Goal: Task Accomplishment & Management: Manage account settings

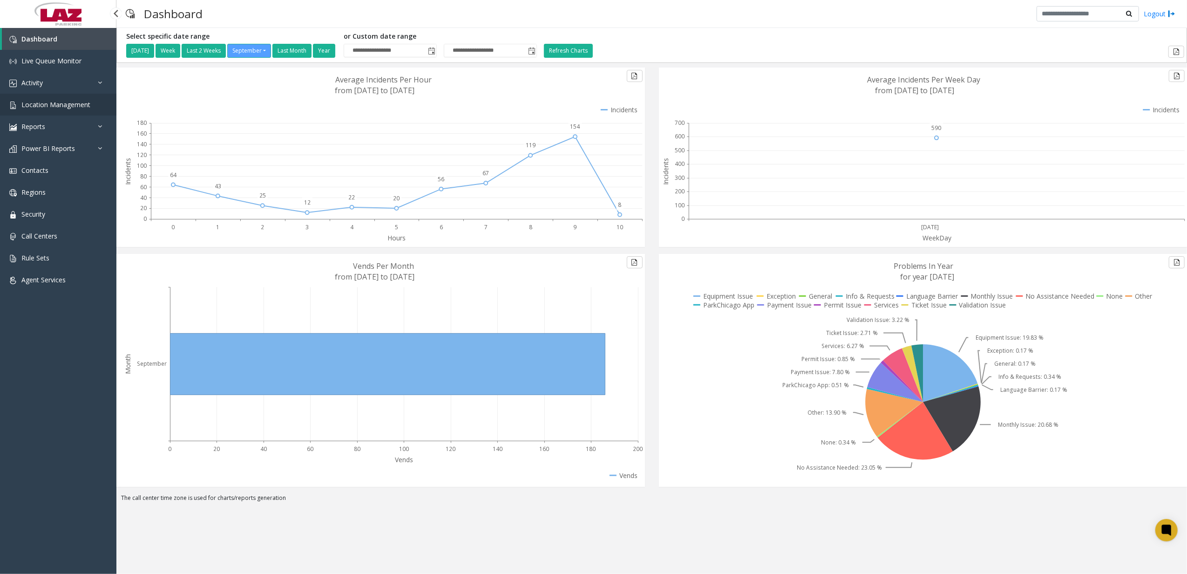
click at [45, 96] on link "Location Management" at bounding box center [58, 105] width 116 height 22
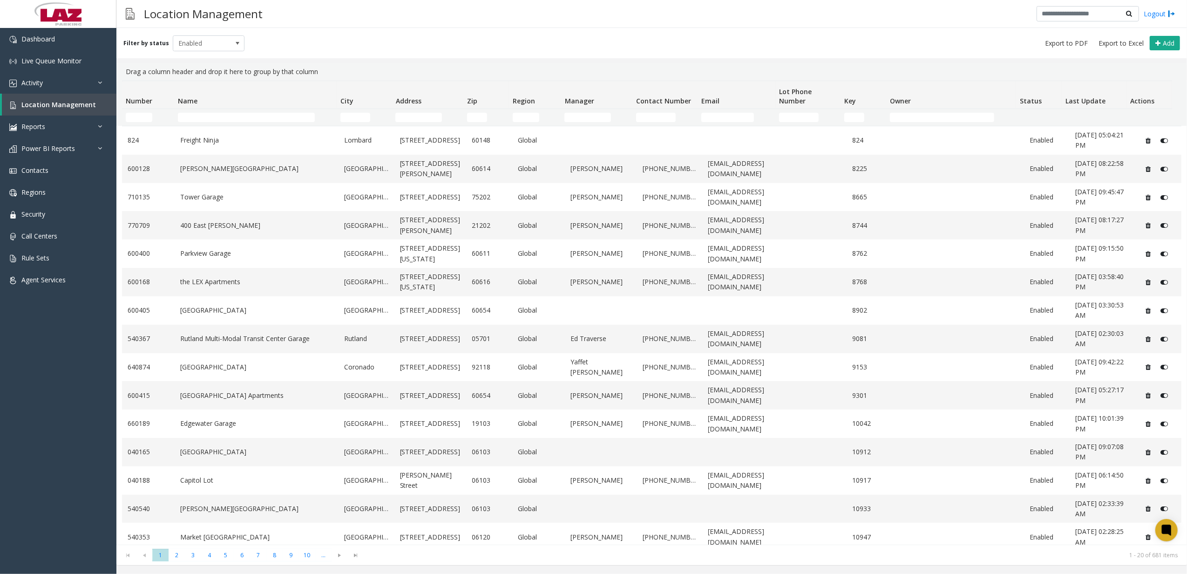
click at [248, 109] on th "Name" at bounding box center [255, 95] width 163 height 28
click at [248, 119] on input "Name Filter" at bounding box center [246, 117] width 137 height 9
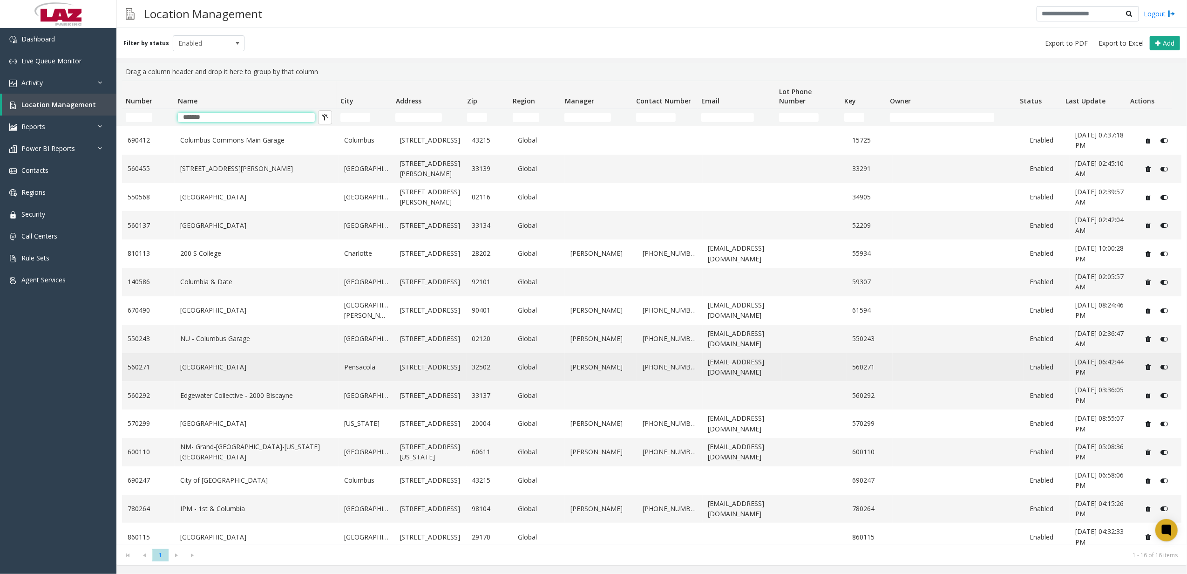
type input "********"
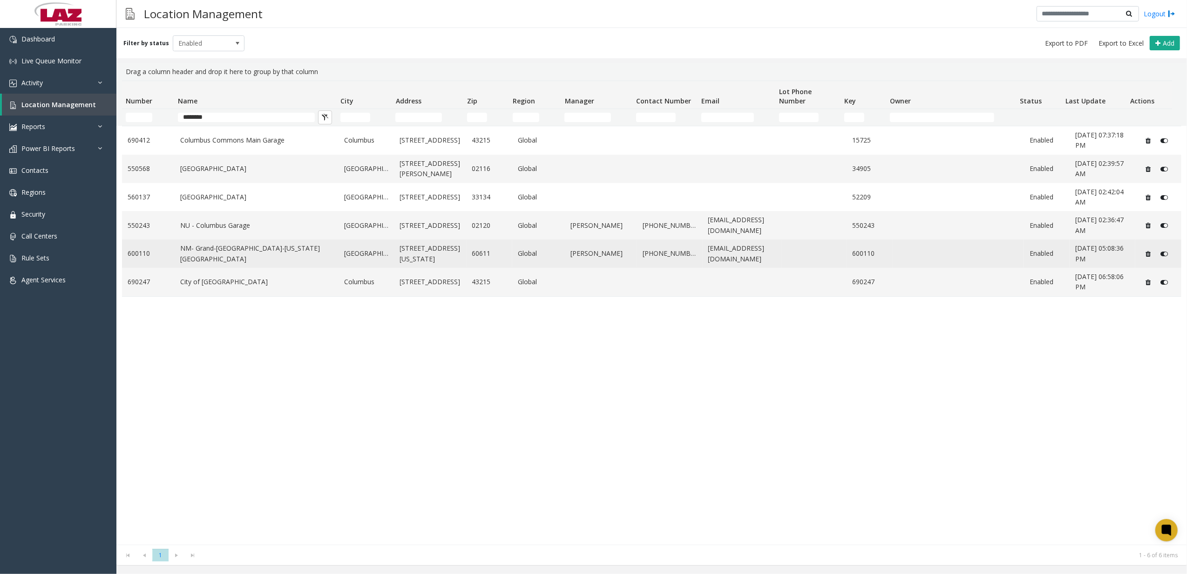
click at [236, 254] on link "NM- Grand-[GEOGRAPHIC_DATA]-[US_STATE][GEOGRAPHIC_DATA]" at bounding box center [256, 253] width 153 height 21
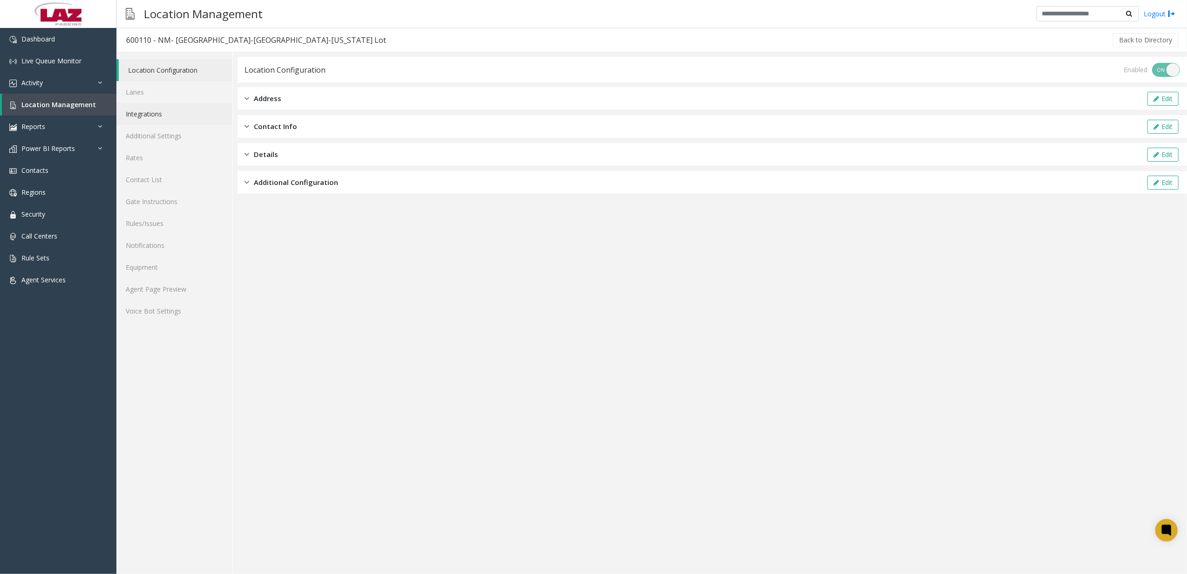
click at [167, 111] on link "Integrations" at bounding box center [174, 114] width 116 height 22
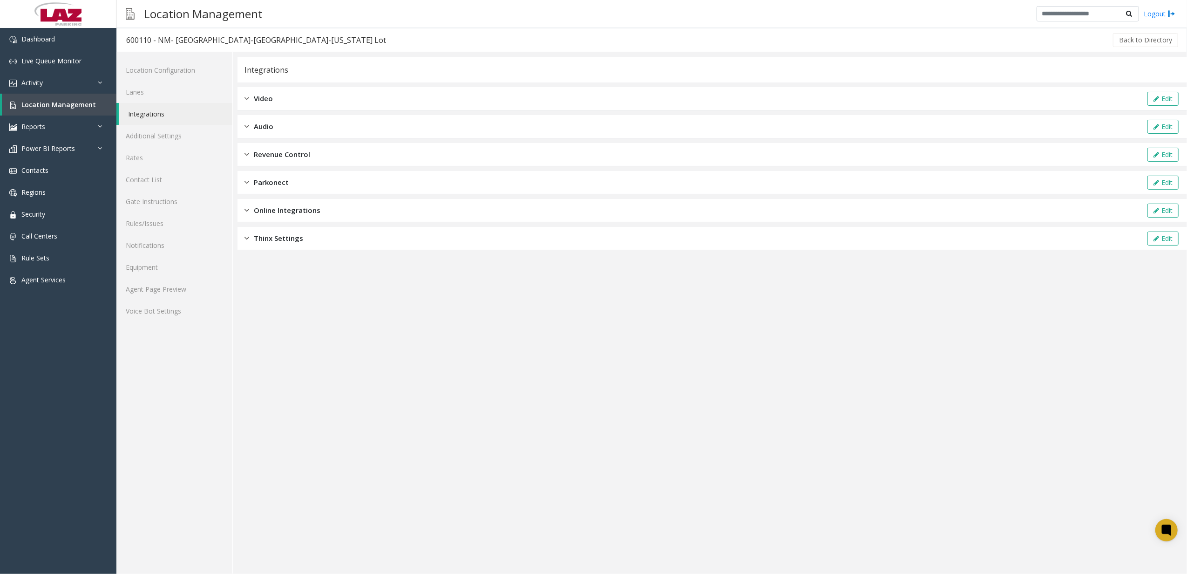
click at [285, 148] on div "Revenue Control Edit" at bounding box center [713, 154] width 950 height 23
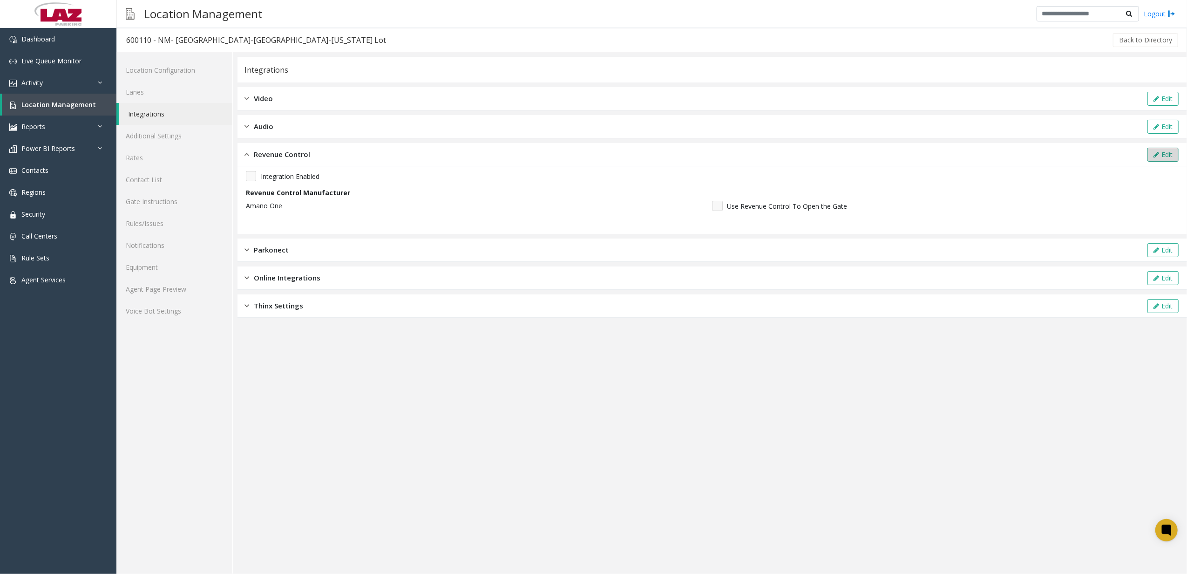
click at [785, 151] on button "Edit" at bounding box center [1163, 155] width 31 height 14
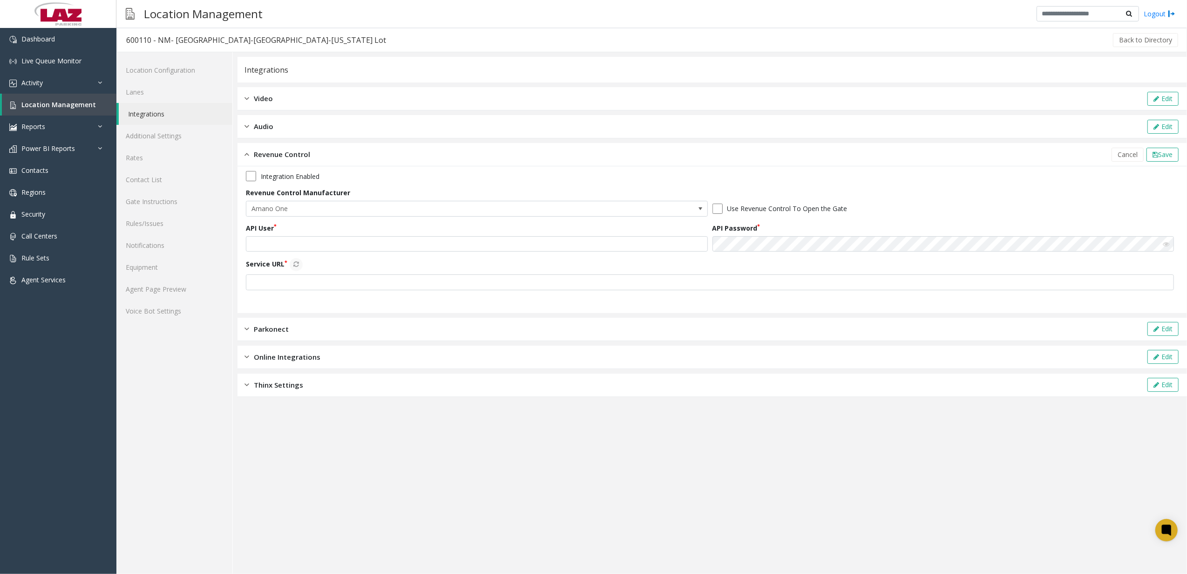
click at [338, 252] on div "Integration Enabled Revenue Control Manufacturer Amano One Use Revenue Control …" at bounding box center [712, 234] width 933 height 126
click at [338, 249] on input "text" at bounding box center [477, 244] width 462 height 16
drag, startPoint x: 269, startPoint y: 241, endPoint x: 264, endPoint y: 239, distance: 5.5
click at [269, 241] on input "text" at bounding box center [477, 244] width 462 height 16
paste input "**********"
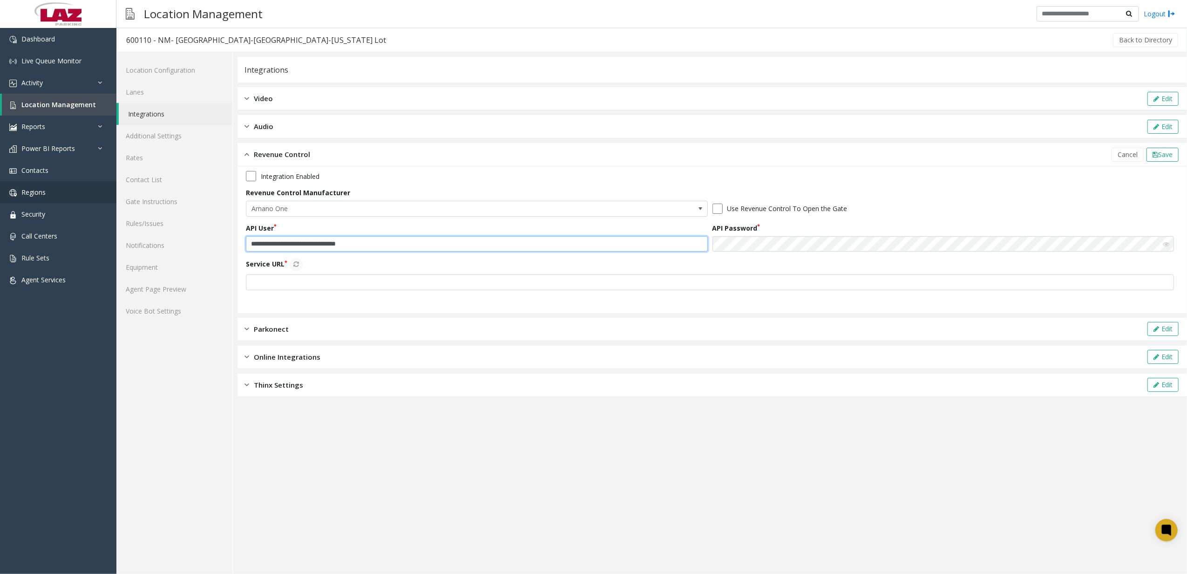
type input "**********"
click at [360, 297] on app-revenue-control "**********" at bounding box center [712, 239] width 933 height 137
click at [351, 288] on input "text" at bounding box center [710, 282] width 928 height 16
type input "**********"
click at [300, 258] on label "Service URL" at bounding box center [274, 264] width 57 height 13
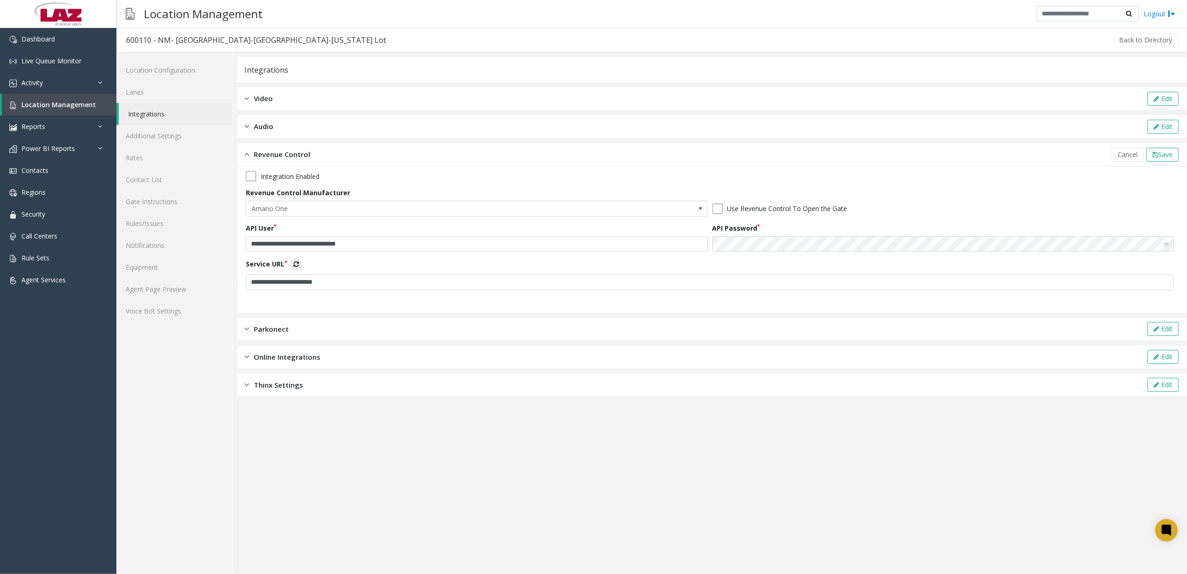
click at [300, 258] on button "Service URL" at bounding box center [296, 264] width 13 height 13
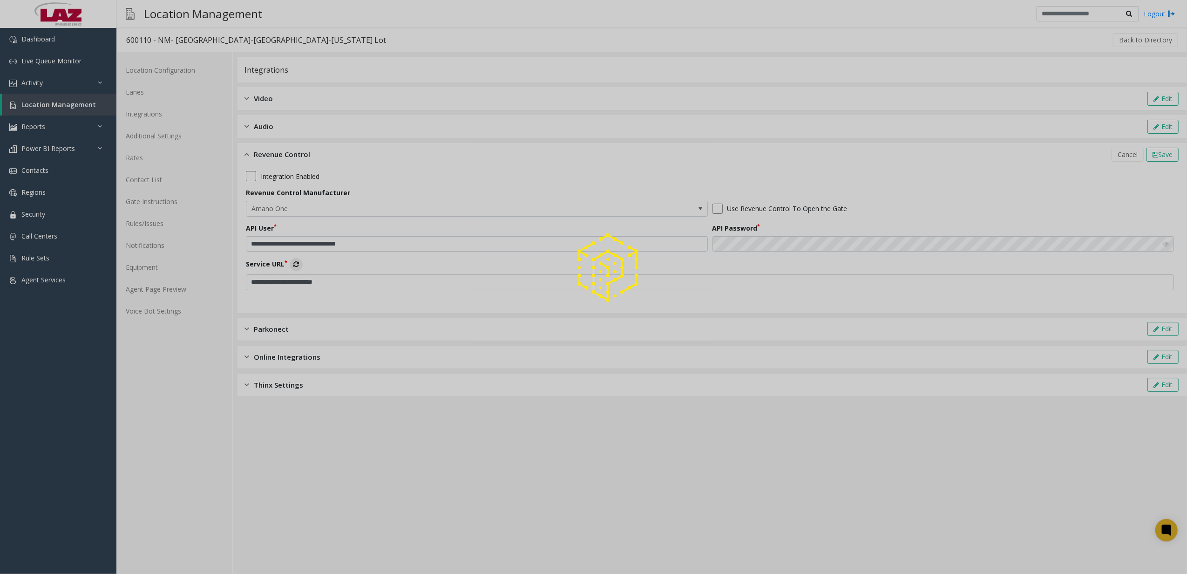
click at [299, 262] on div at bounding box center [593, 287] width 1187 height 574
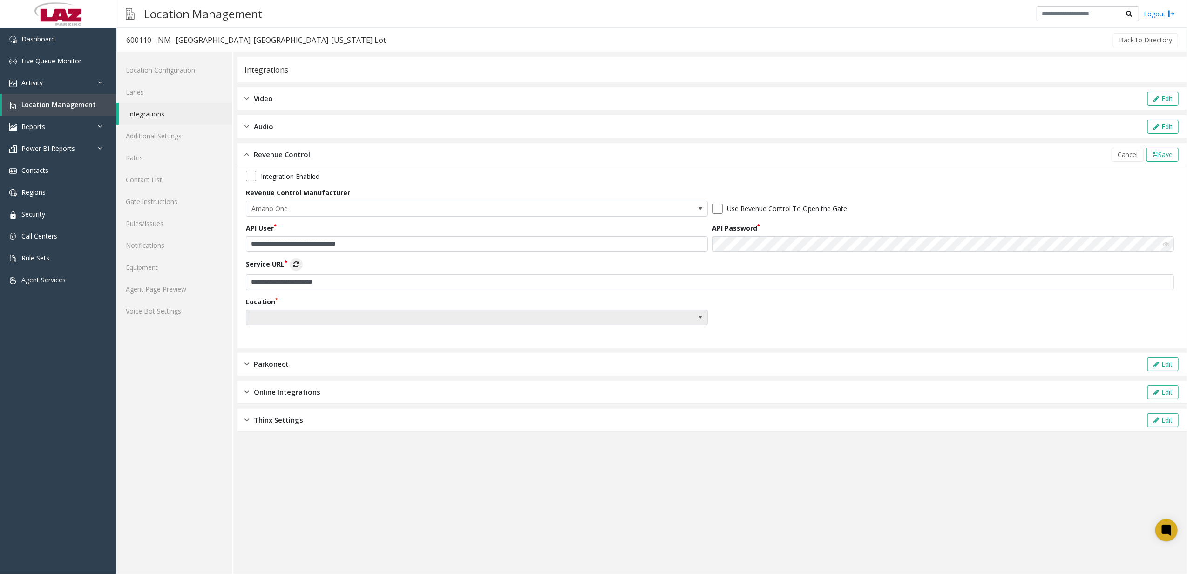
click at [483, 317] on span at bounding box center [430, 317] width 369 height 15
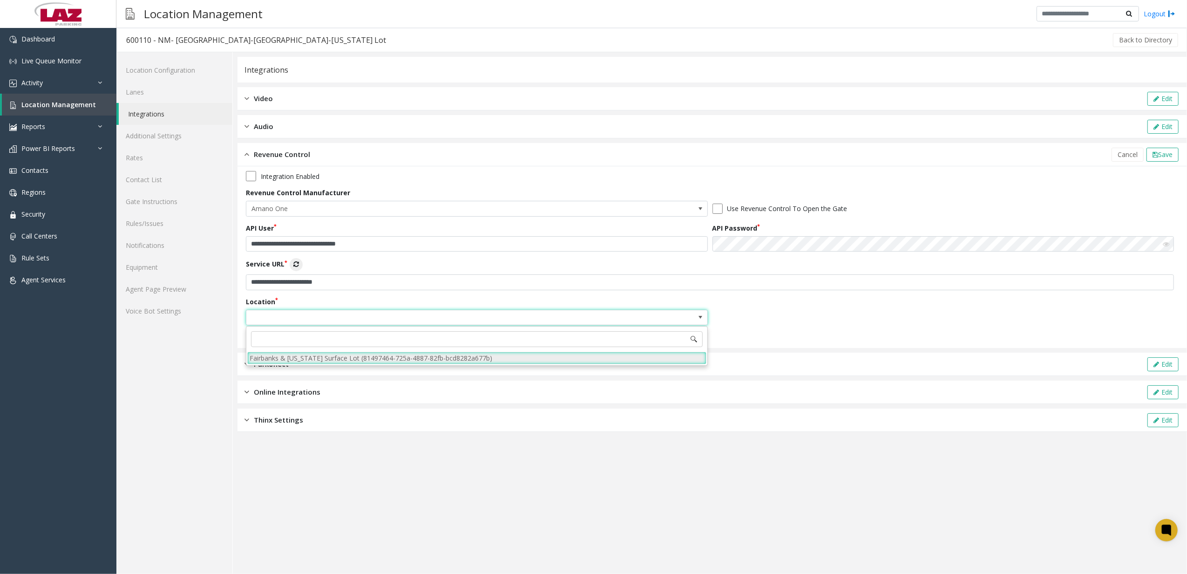
click at [392, 361] on li "Fairbanks & [US_STATE] Surface Lot (81497464-725a-4887-82fb-bcd8282a677b)" at bounding box center [476, 358] width 459 height 13
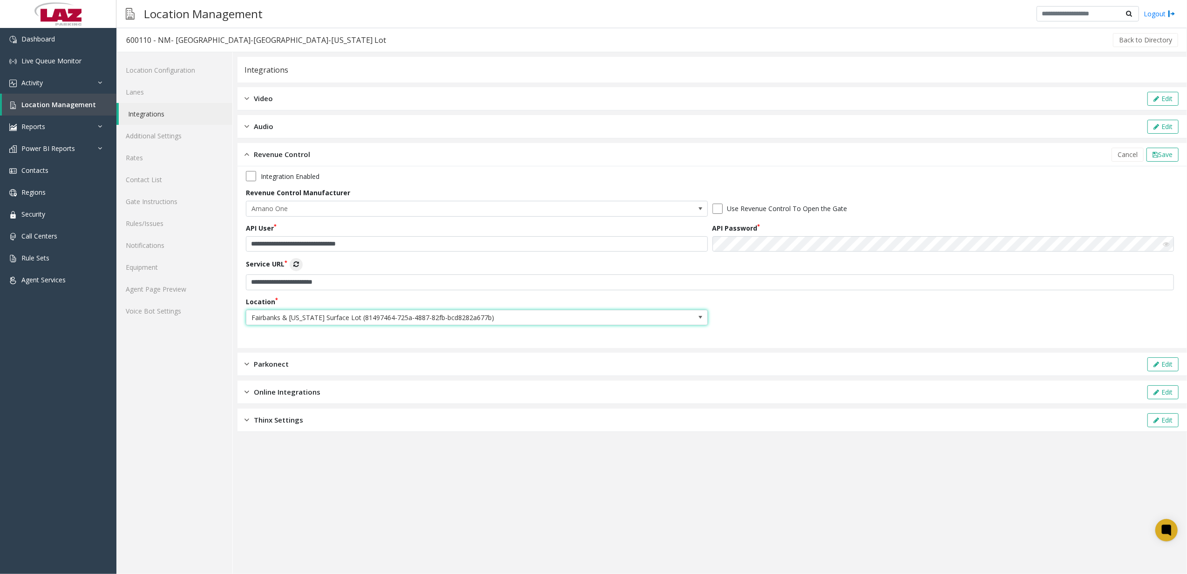
click at [410, 343] on app-revenue-control "**********" at bounding box center [712, 257] width 933 height 172
click at [785, 149] on button "Save" at bounding box center [1163, 155] width 32 height 14
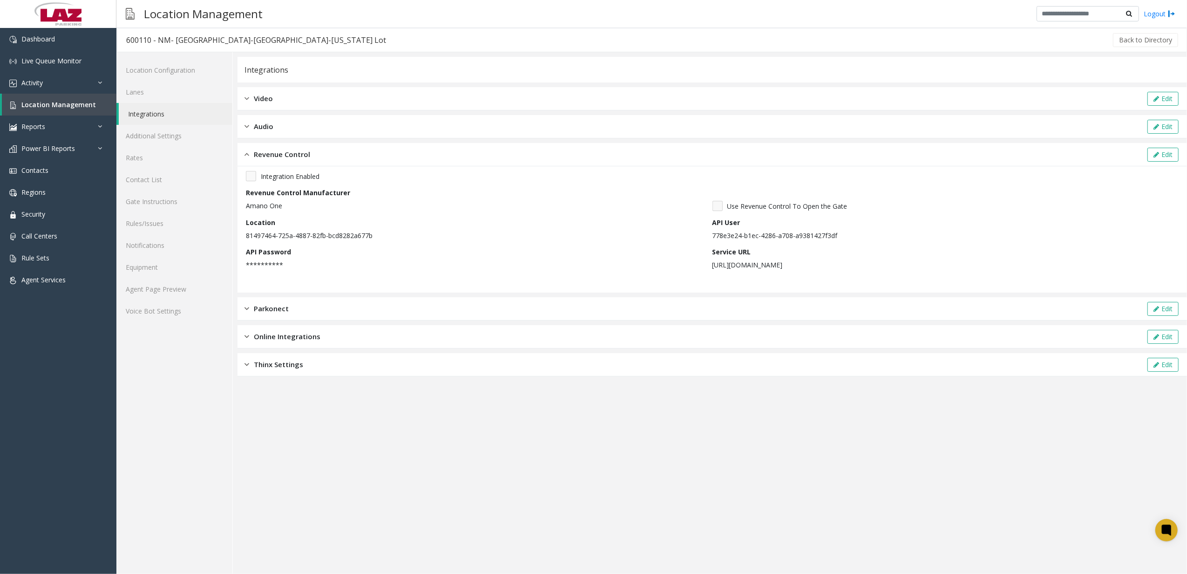
click at [297, 79] on div "Integrations" at bounding box center [713, 70] width 950 height 26
click at [170, 126] on link "Additional Settings" at bounding box center [174, 136] width 116 height 22
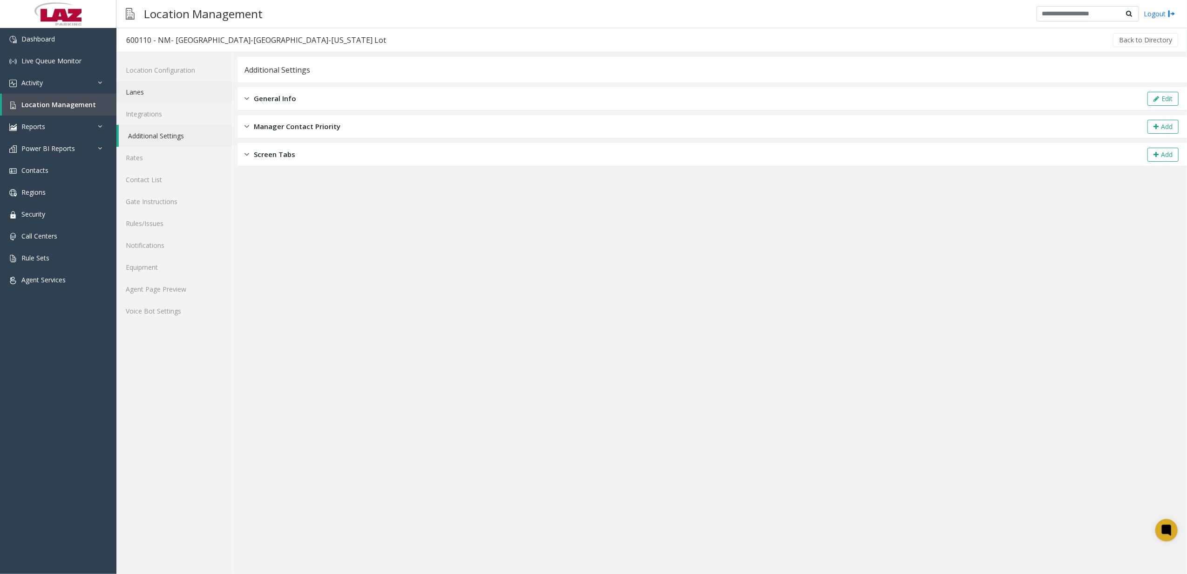
click at [182, 94] on link "Lanes" at bounding box center [174, 92] width 116 height 22
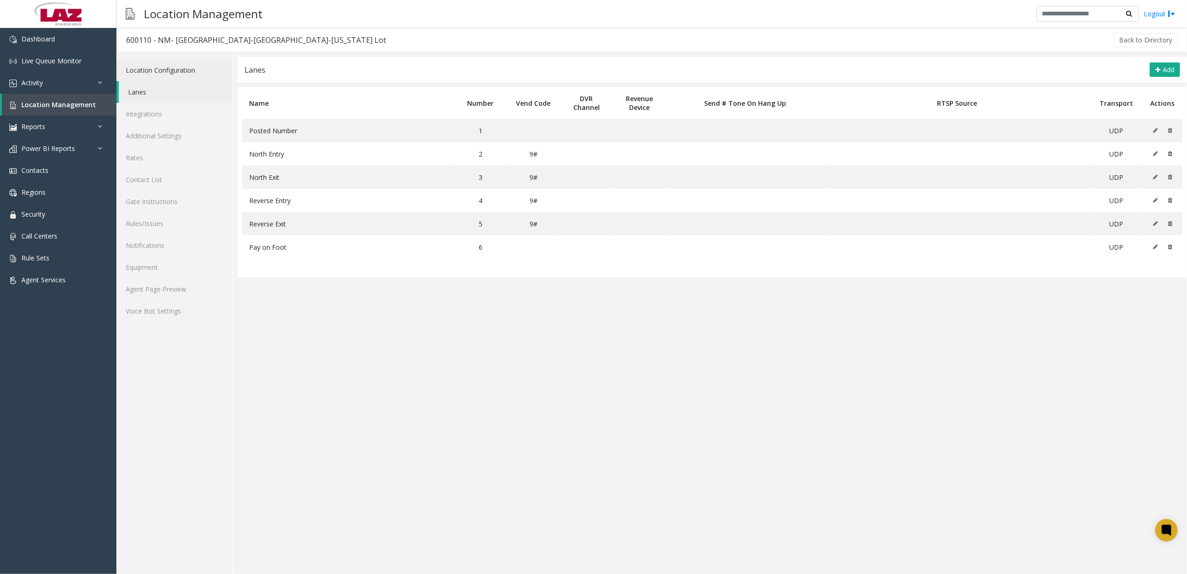
click at [189, 69] on link "Location Configuration" at bounding box center [174, 70] width 116 height 22
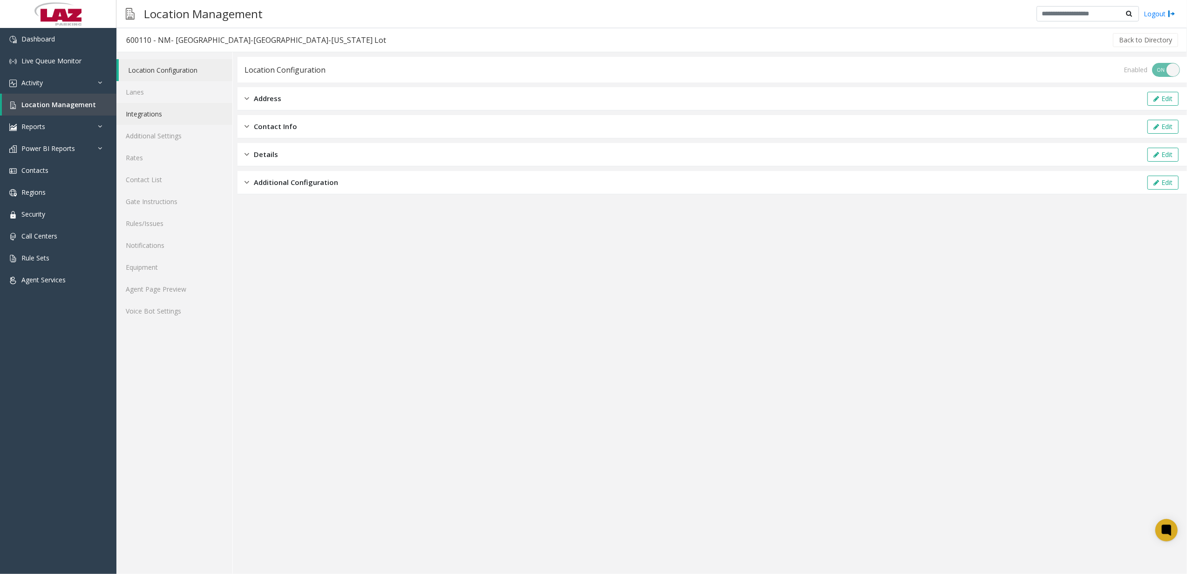
click at [172, 112] on link "Integrations" at bounding box center [174, 114] width 116 height 22
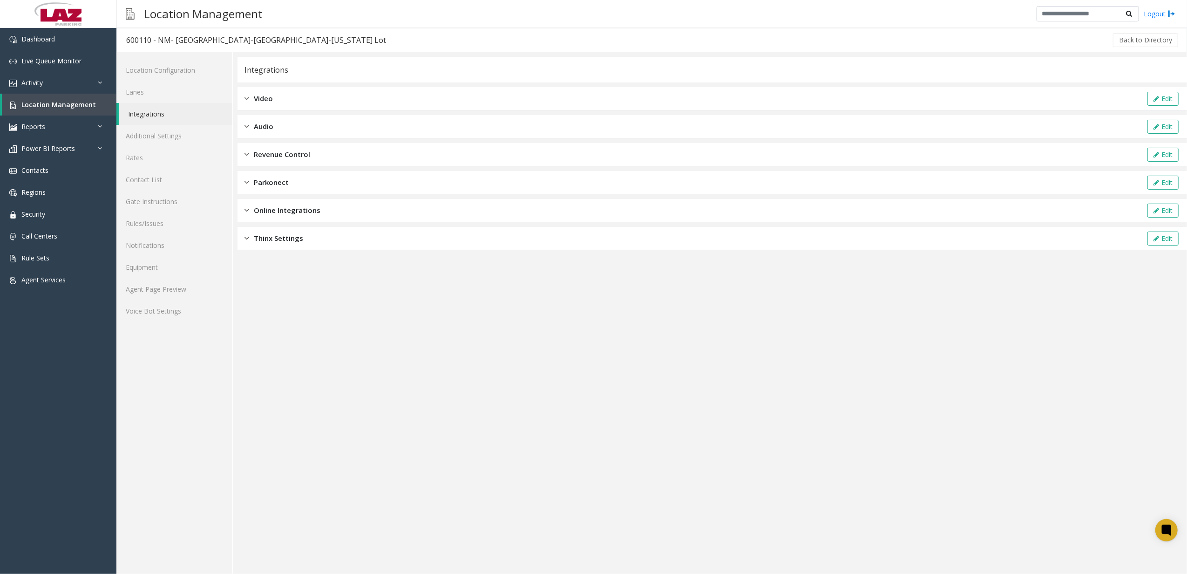
click at [354, 224] on div "Integrations Video Edit Audio Edit Revenue Control Edit Parkonect Edit Online I…" at bounding box center [713, 153] width 950 height 193
click at [197, 64] on link "Location Configuration" at bounding box center [174, 70] width 116 height 22
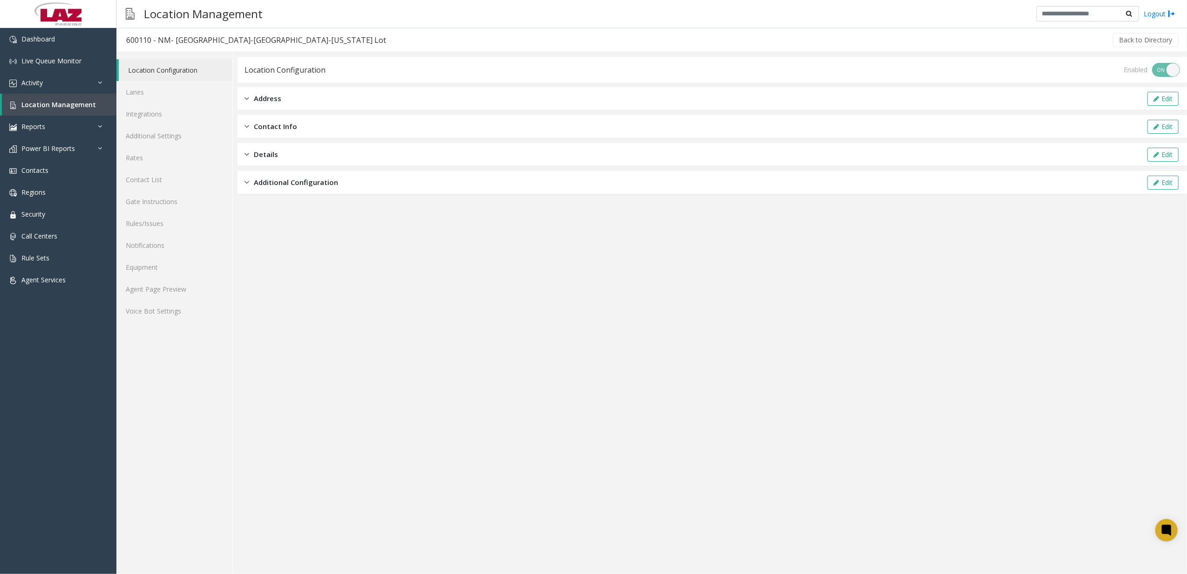
click at [304, 178] on span "Additional Configuration" at bounding box center [296, 182] width 84 height 11
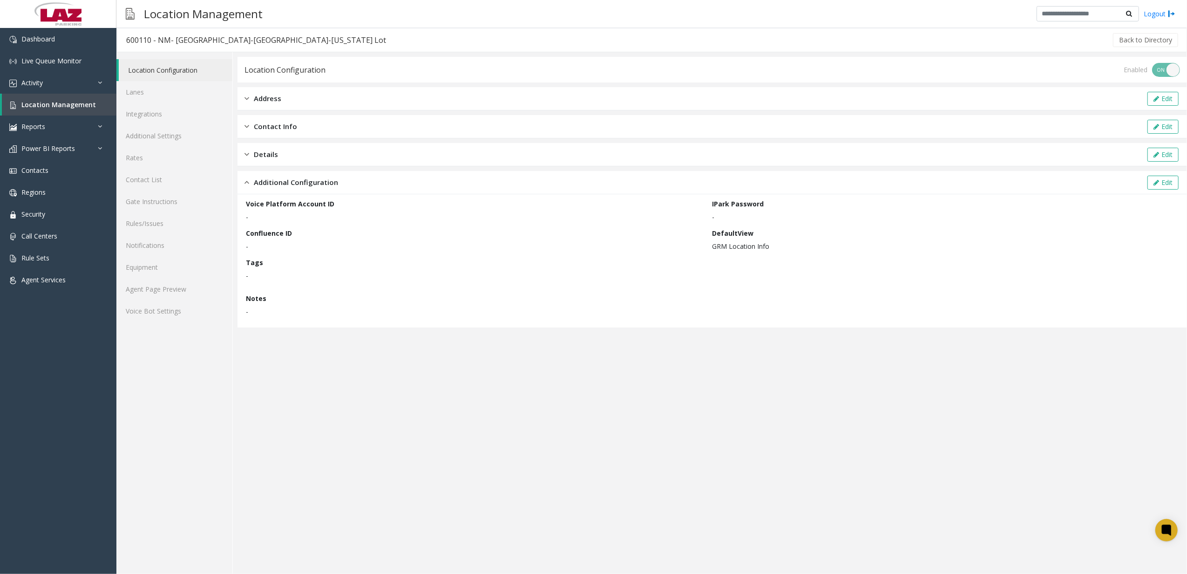
click at [785, 174] on div "Additional Configuration Edit" at bounding box center [713, 182] width 950 height 23
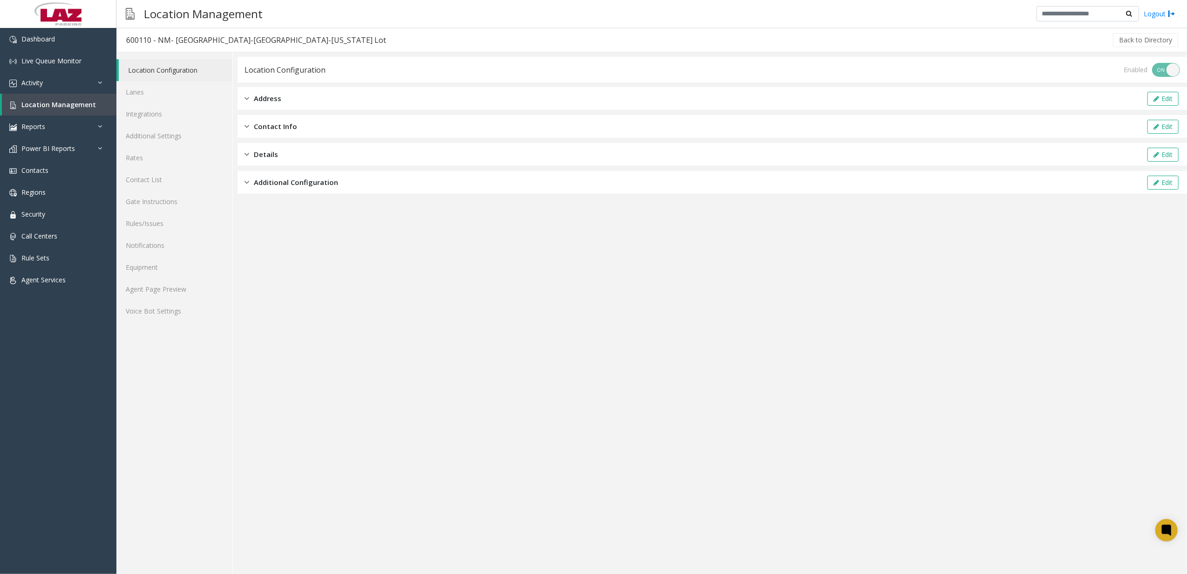
click at [785, 194] on div "Additional Configuration Edit" at bounding box center [713, 182] width 950 height 23
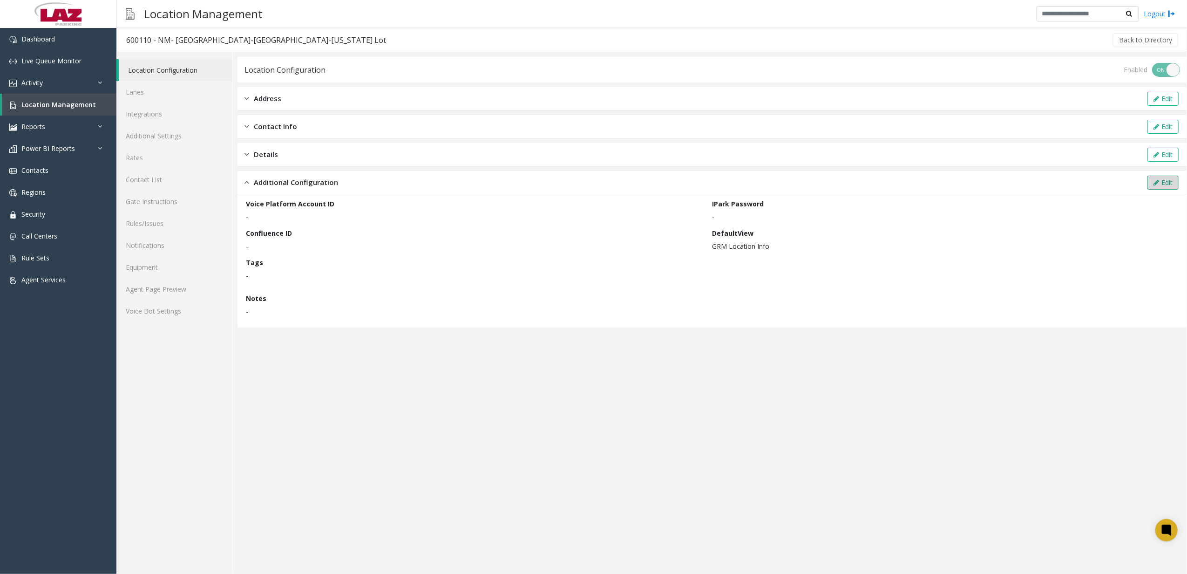
click at [785, 176] on button "Edit" at bounding box center [1163, 183] width 31 height 14
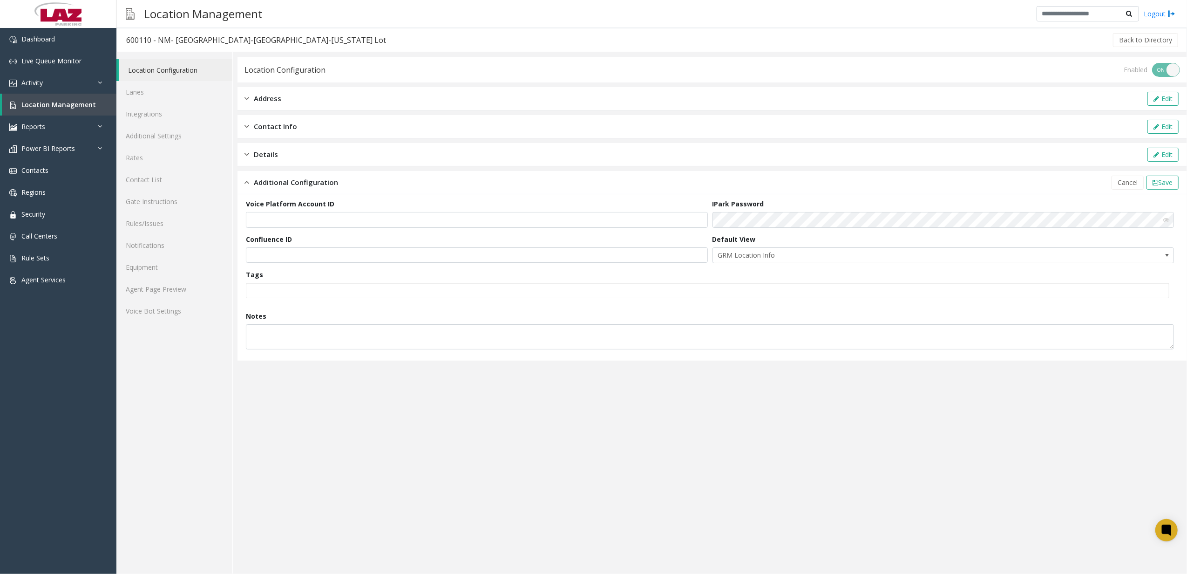
click at [326, 229] on form "Voice Platform Account ID IPark Password Confluence ID Default View GRM Locatio…" at bounding box center [712, 277] width 933 height 157
click at [326, 226] on input "text" at bounding box center [477, 220] width 462 height 16
paste input "**********"
type input "**********"
click at [785, 189] on button "Save" at bounding box center [1163, 183] width 32 height 14
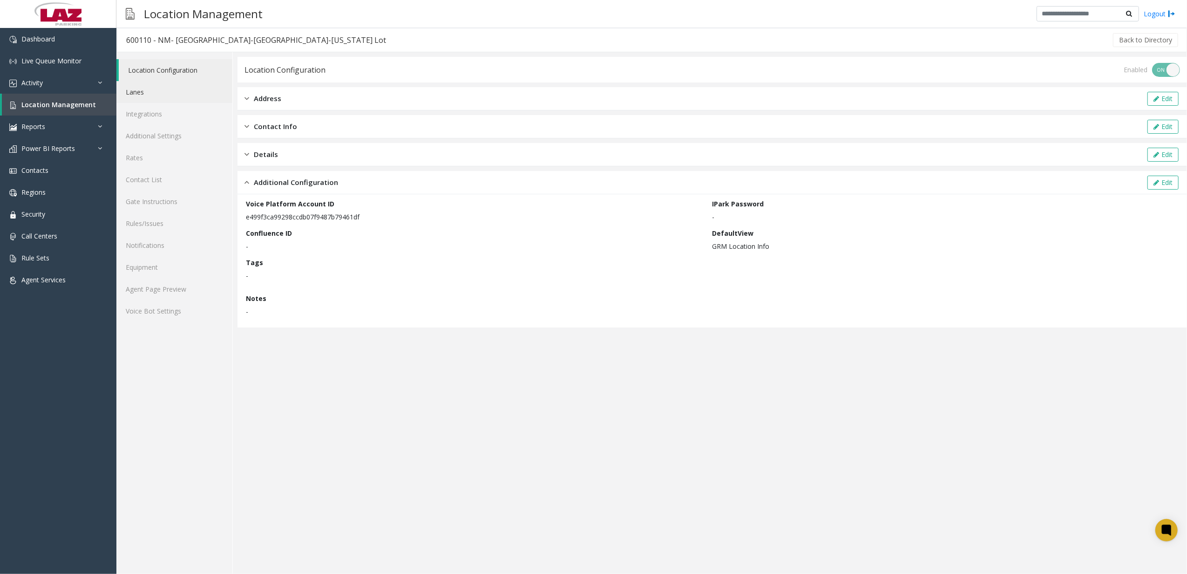
click at [185, 88] on link "Lanes" at bounding box center [174, 92] width 116 height 22
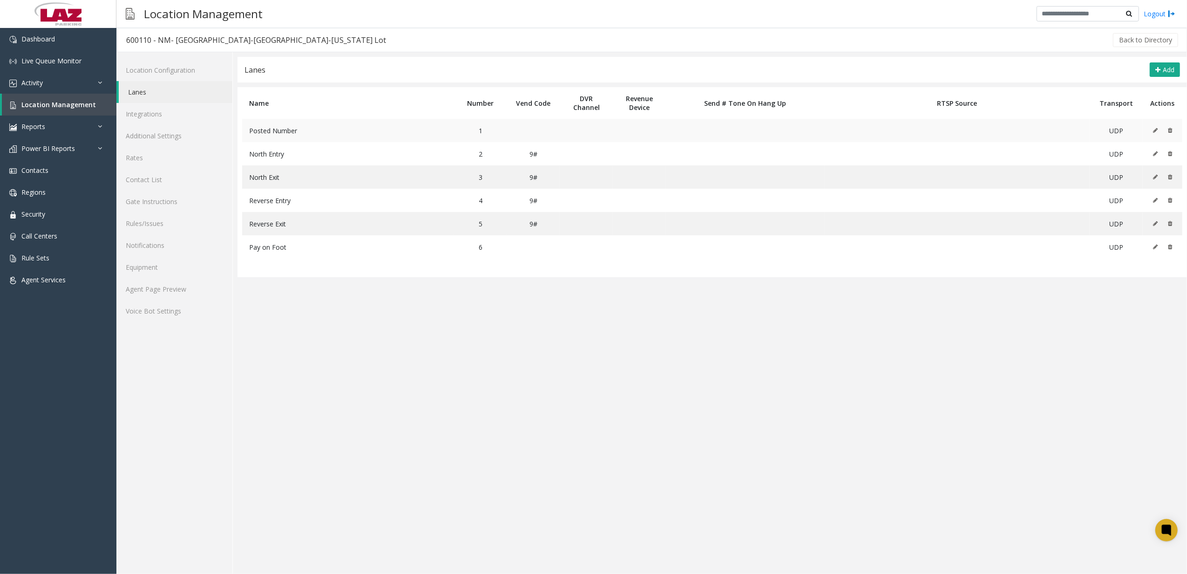
click at [785, 135] on td at bounding box center [1163, 130] width 40 height 23
click at [785, 133] on button at bounding box center [1158, 130] width 10 height 14
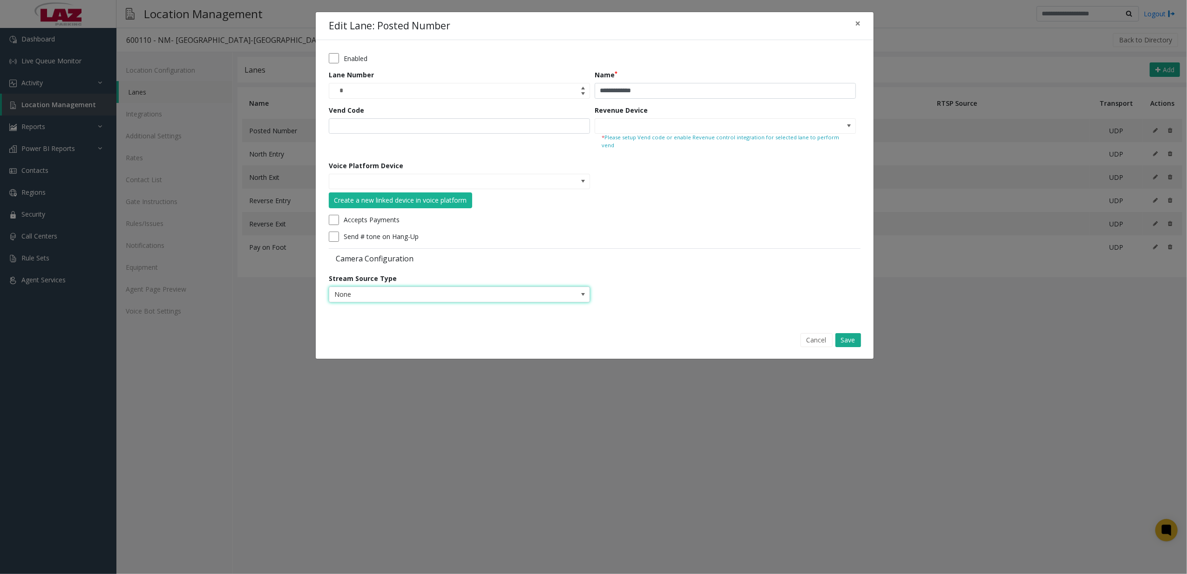
click at [454, 292] on span "None" at bounding box center [433, 294] width 208 height 15
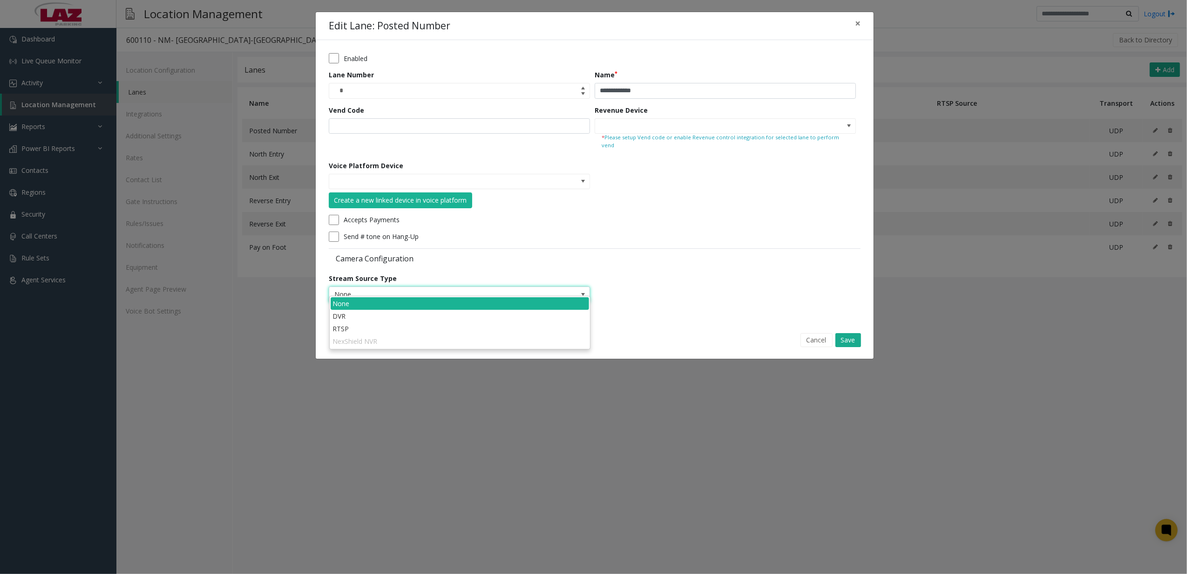
click at [558, 223] on form "**********" at bounding box center [595, 181] width 532 height 256
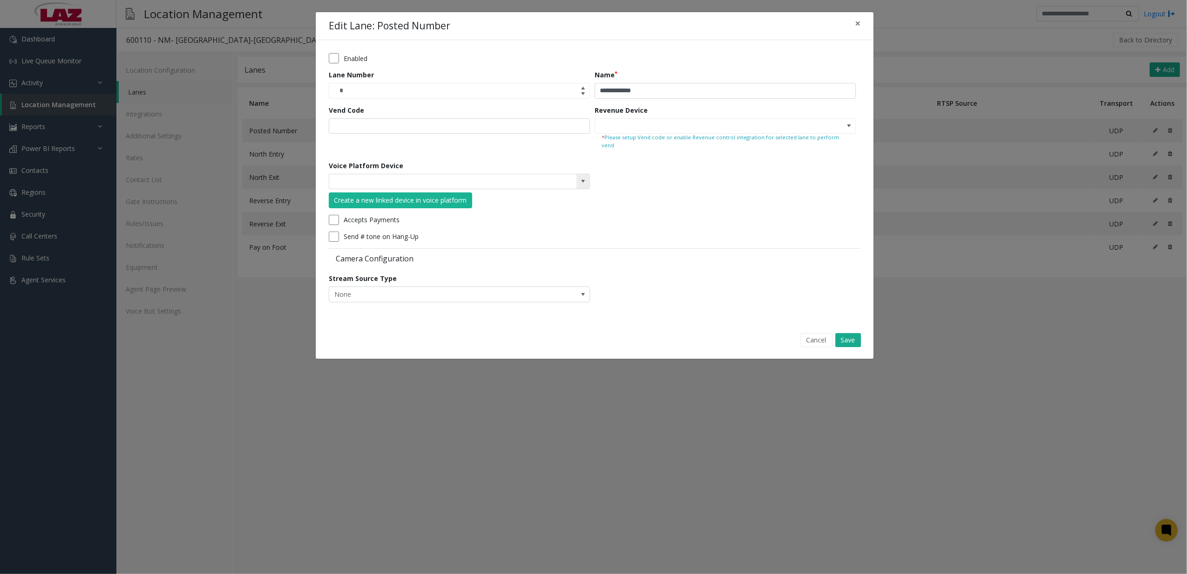
click at [546, 177] on kendo-searchbar at bounding box center [459, 181] width 260 height 15
click at [582, 177] on span at bounding box center [582, 180] width 7 height 7
click at [785, 123] on span at bounding box center [848, 125] width 7 height 7
click at [720, 274] on form "**********" at bounding box center [595, 181] width 532 height 256
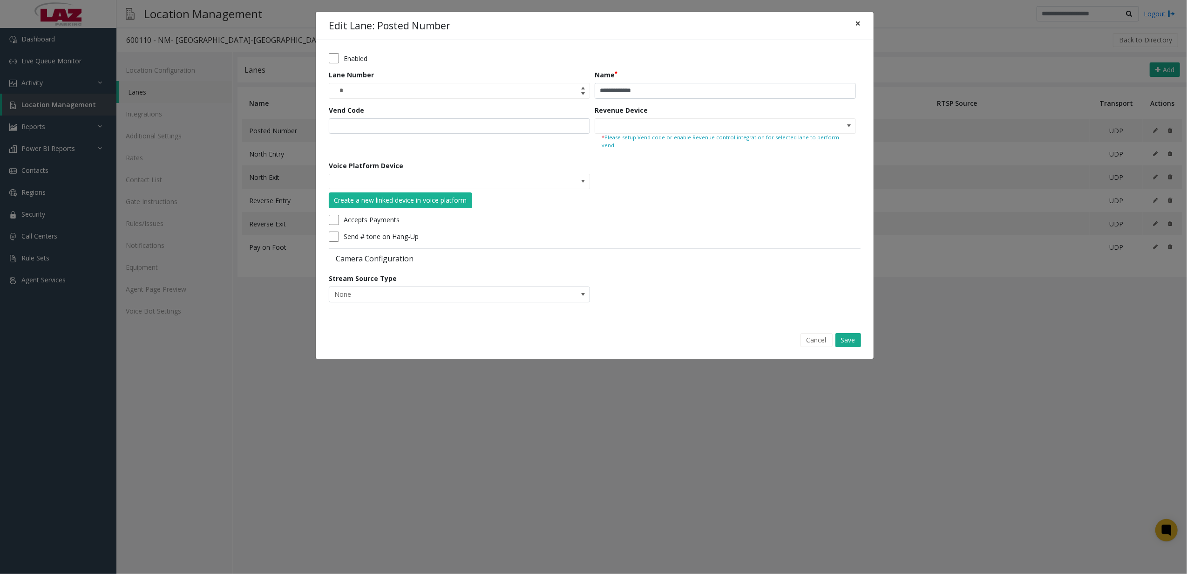
click at [785, 19] on span "×" at bounding box center [858, 23] width 6 height 13
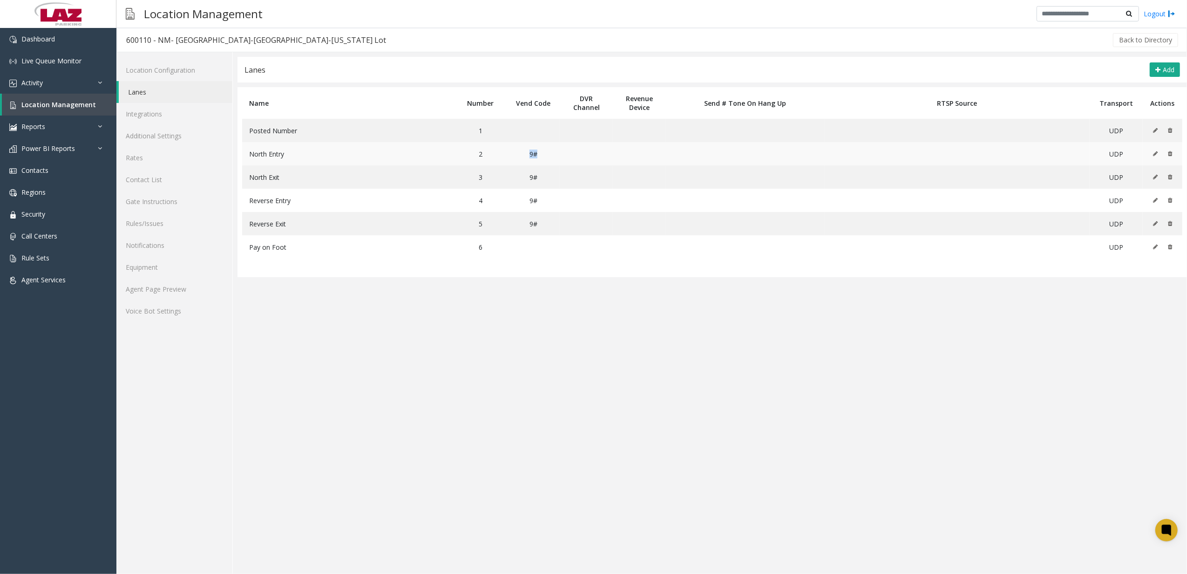
drag, startPoint x: 530, startPoint y: 153, endPoint x: 564, endPoint y: 158, distance: 34.0
click at [564, 158] on tr "North Entry 2 9# UDP" at bounding box center [712, 153] width 940 height 23
drag, startPoint x: 564, startPoint y: 158, endPoint x: 531, endPoint y: 180, distance: 38.6
click at [531, 180] on td "9#" at bounding box center [533, 176] width 53 height 23
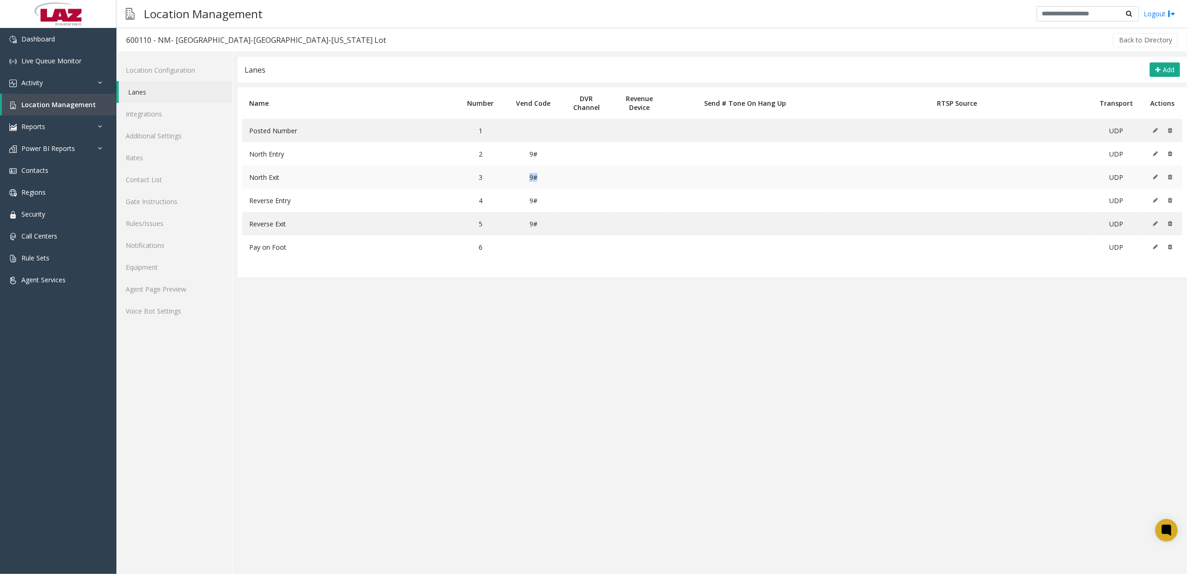
click at [532, 180] on td "9#" at bounding box center [533, 176] width 53 height 23
drag, startPoint x: 532, startPoint y: 180, endPoint x: 535, endPoint y: 205, distance: 25.8
click at [535, 205] on td "9#" at bounding box center [533, 200] width 53 height 23
drag, startPoint x: 535, startPoint y: 205, endPoint x: 531, endPoint y: 226, distance: 20.7
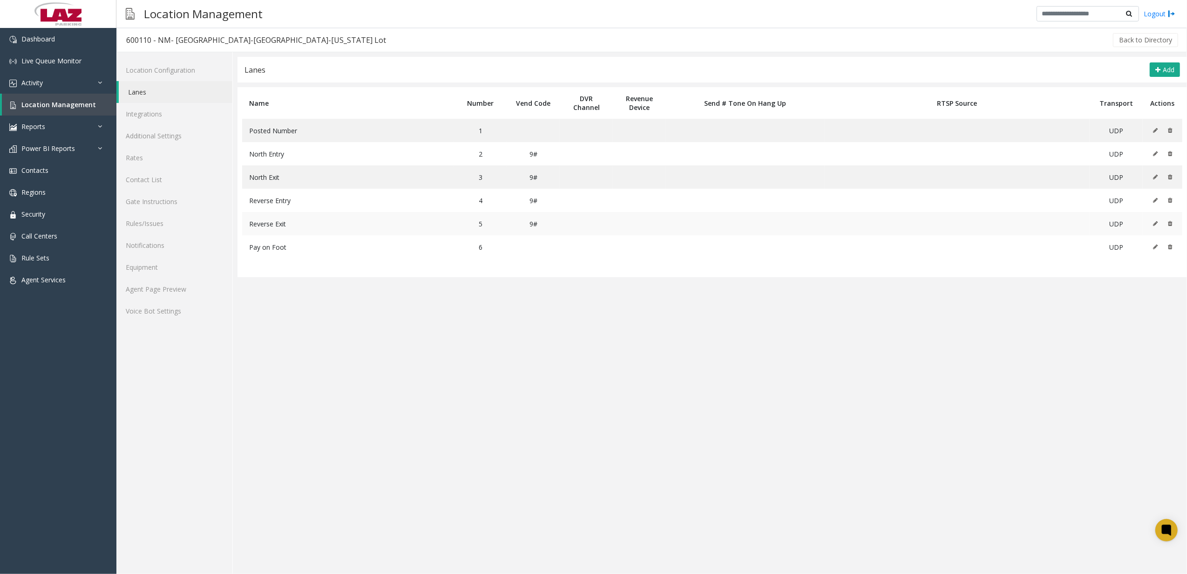
click at [531, 226] on td "9#" at bounding box center [533, 223] width 53 height 23
drag, startPoint x: 531, startPoint y: 226, endPoint x: 541, endPoint y: 232, distance: 11.5
click at [541, 232] on td "9#" at bounding box center [533, 223] width 53 height 23
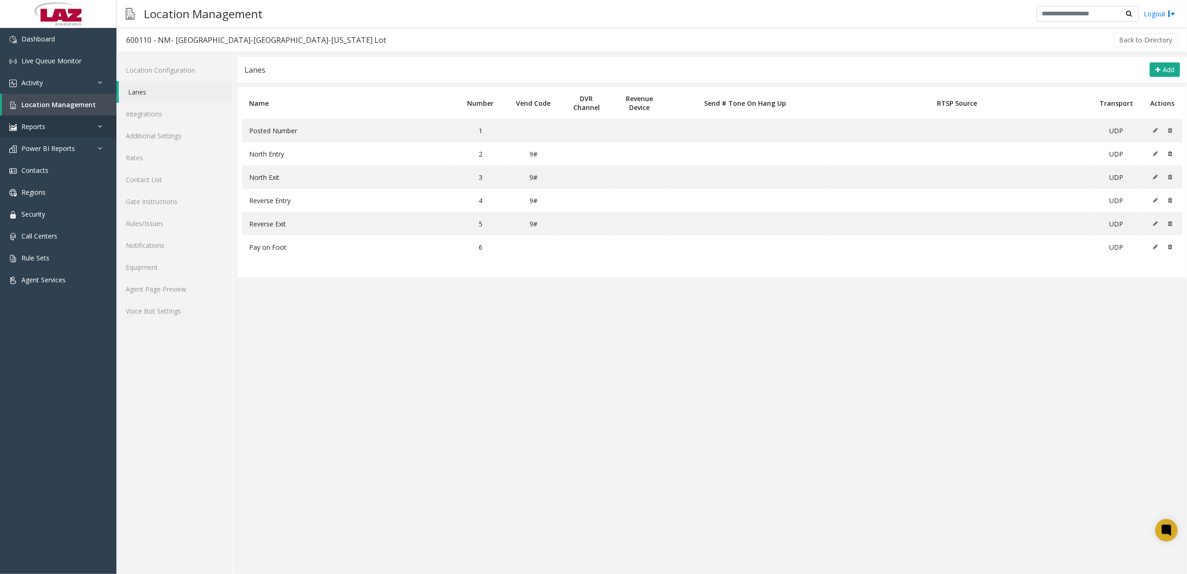
click at [577, 361] on html "Dashboard Live Queue Monitor Activity Daily Activity Lane Activity Agent Activi…" at bounding box center [593, 287] width 1187 height 574
